Goal: Transaction & Acquisition: Purchase product/service

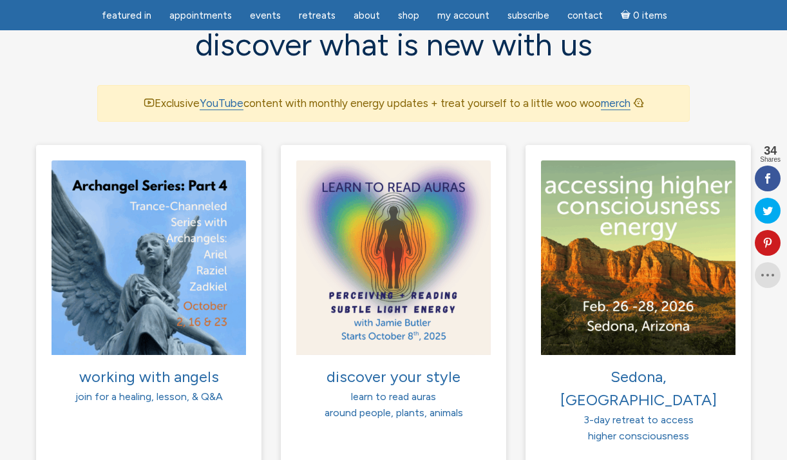
scroll to position [864, 0]
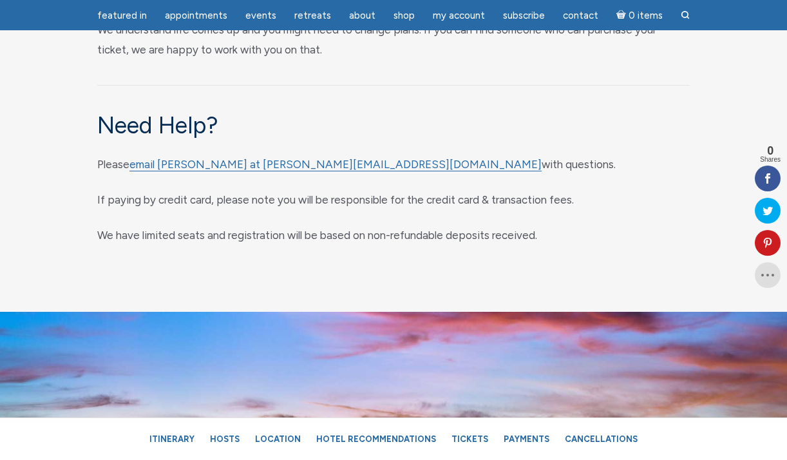
scroll to position [6888, 0]
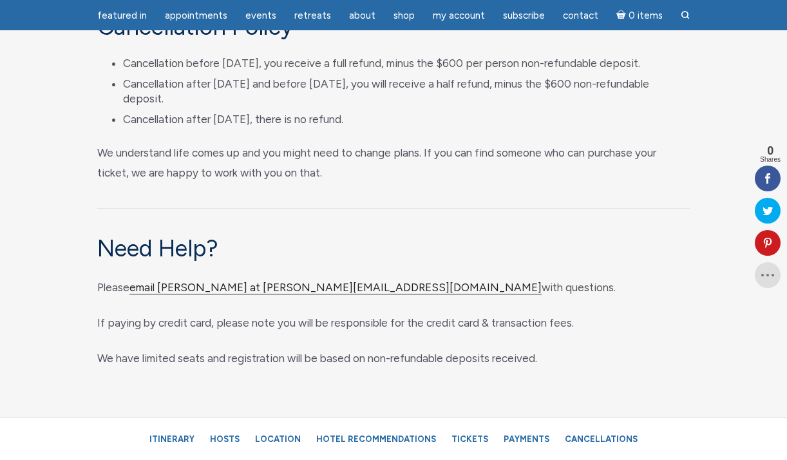
click at [273, 294] on link "email [PERSON_NAME] at [PERSON_NAME][EMAIL_ADDRESS][DOMAIN_NAME]" at bounding box center [336, 288] width 412 height 14
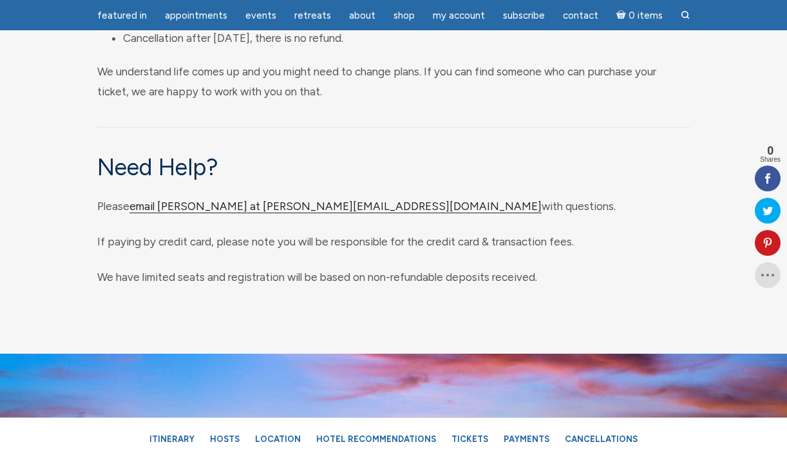
scroll to position [6975, 0]
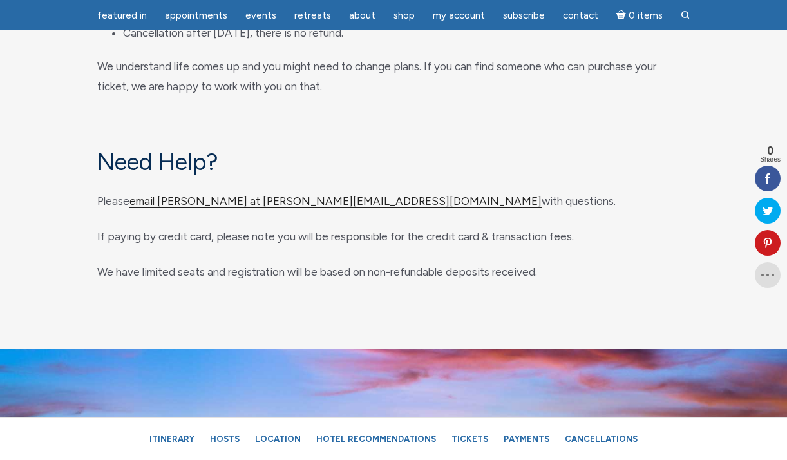
click at [296, 208] on link "email [PERSON_NAME] at [PERSON_NAME][EMAIL_ADDRESS][DOMAIN_NAME]" at bounding box center [336, 202] width 412 height 14
